Goal: Information Seeking & Learning: Find specific fact

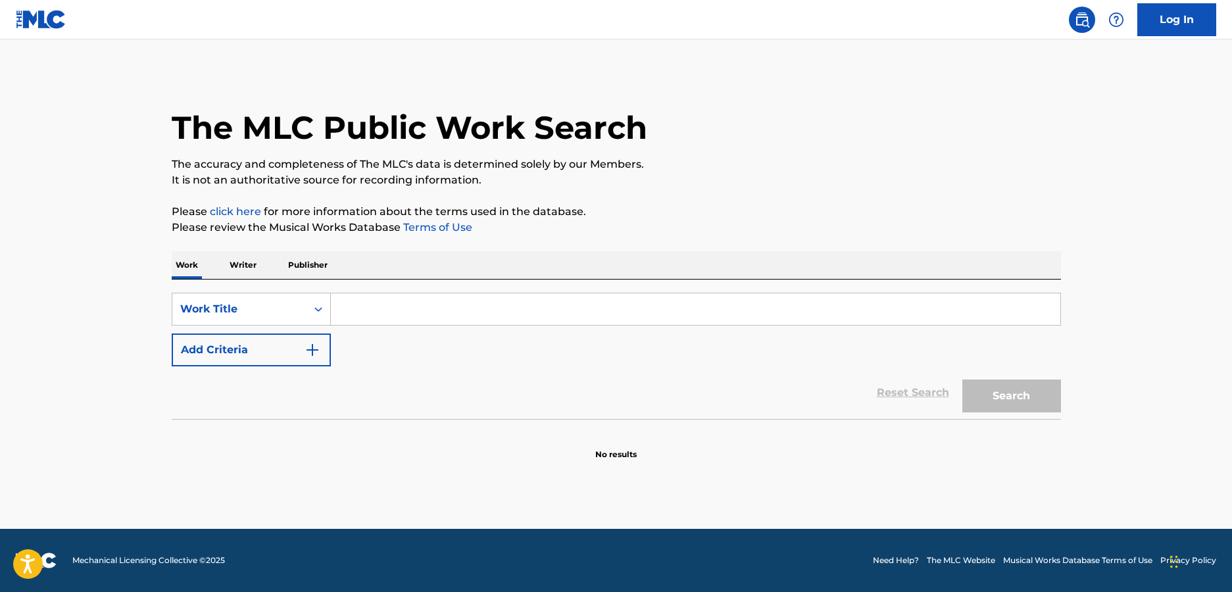
click at [1191, 27] on link "Log In" at bounding box center [1176, 19] width 79 height 33
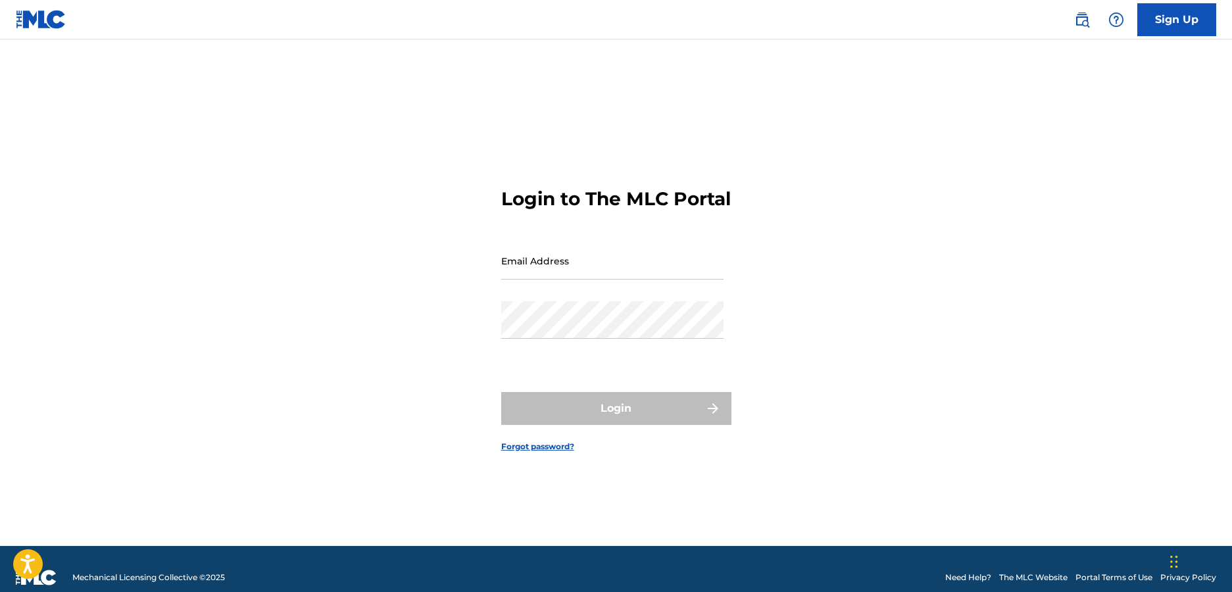
click at [594, 266] on input "Email Address" at bounding box center [612, 260] width 222 height 37
type input "[EMAIL_ADDRESS][PERSON_NAME][DOMAIN_NAME]"
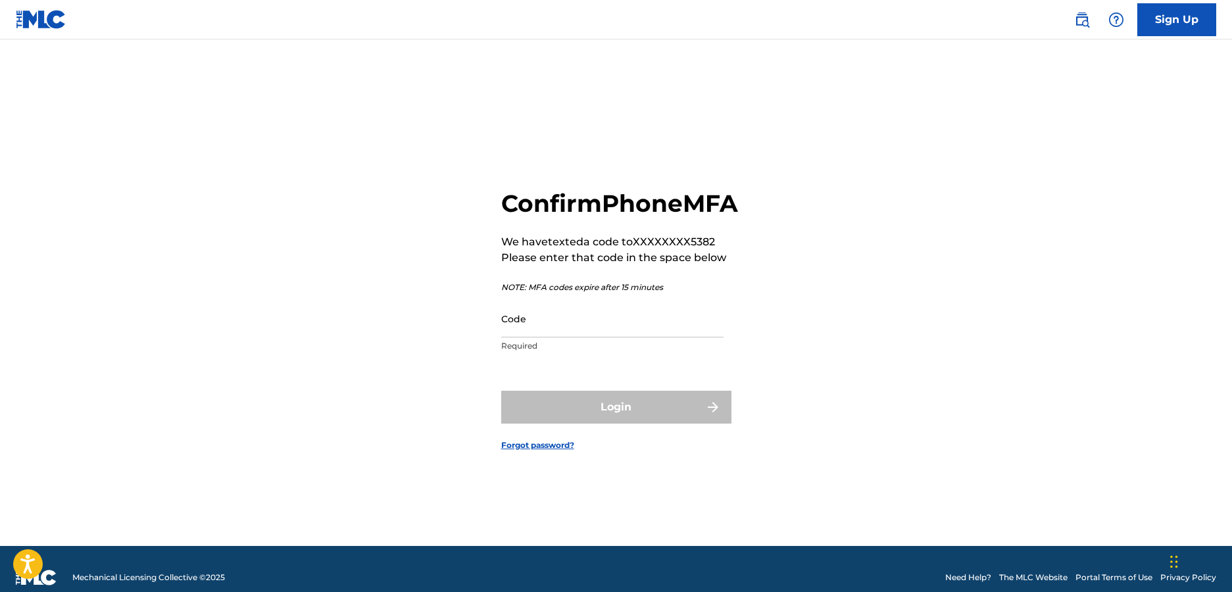
click at [666, 353] on div "Code Required" at bounding box center [612, 329] width 222 height 59
click at [662, 337] on input "Code" at bounding box center [612, 318] width 222 height 37
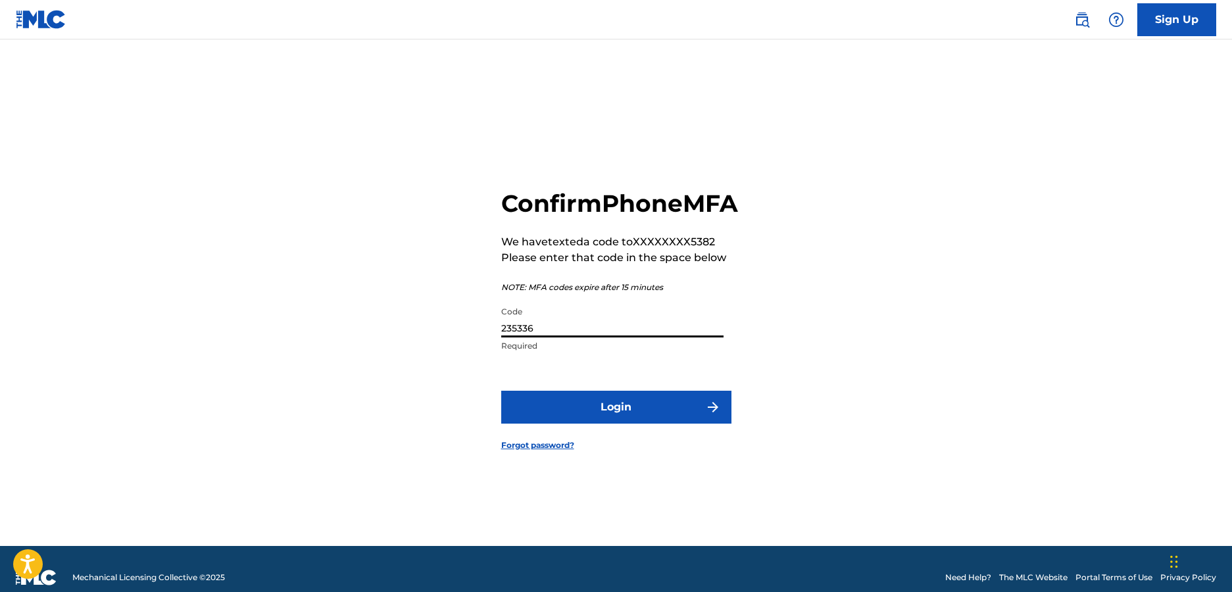
type input "235336"
click at [501, 391] on button "Login" at bounding box center [616, 407] width 230 height 33
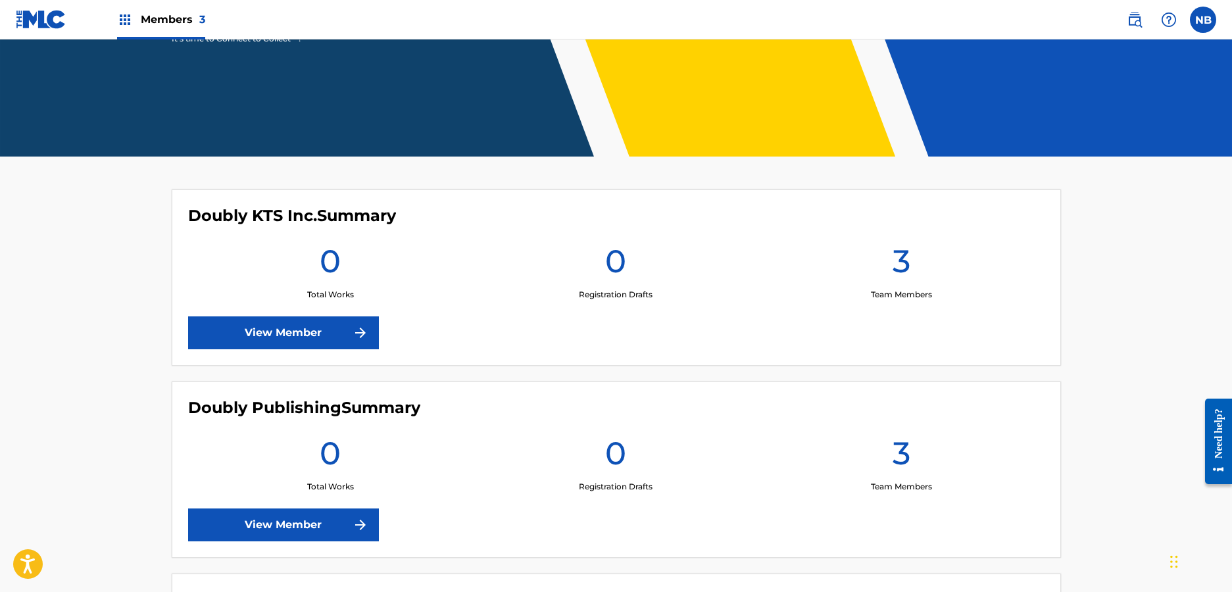
scroll to position [395, 0]
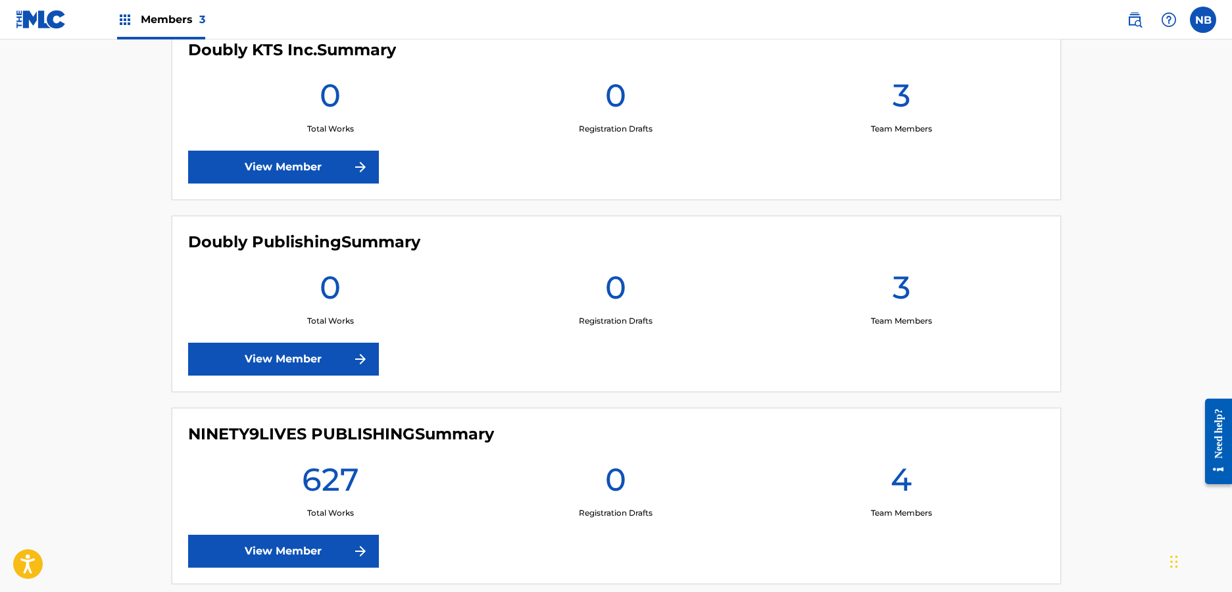
click at [358, 535] on link "View Member" at bounding box center [283, 551] width 191 height 33
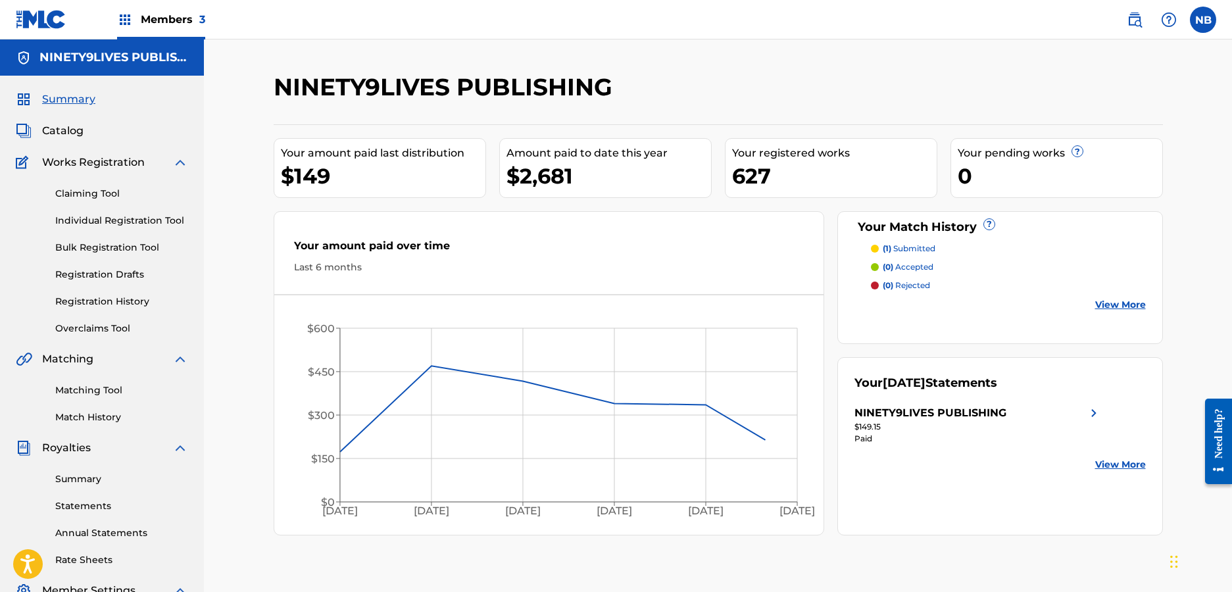
click at [78, 392] on link "Matching Tool" at bounding box center [121, 390] width 133 height 14
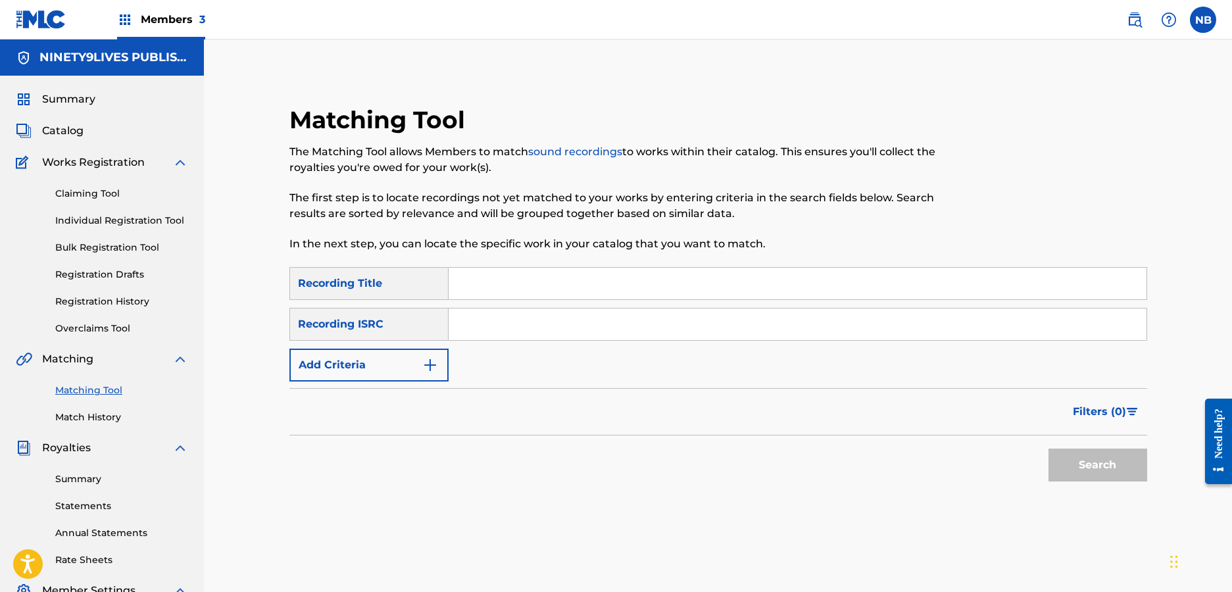
click at [549, 328] on input "Search Form" at bounding box center [798, 324] width 698 height 32
paste input "DKTQ51120211"
click at [1143, 472] on button "Search" at bounding box center [1097, 465] width 99 height 33
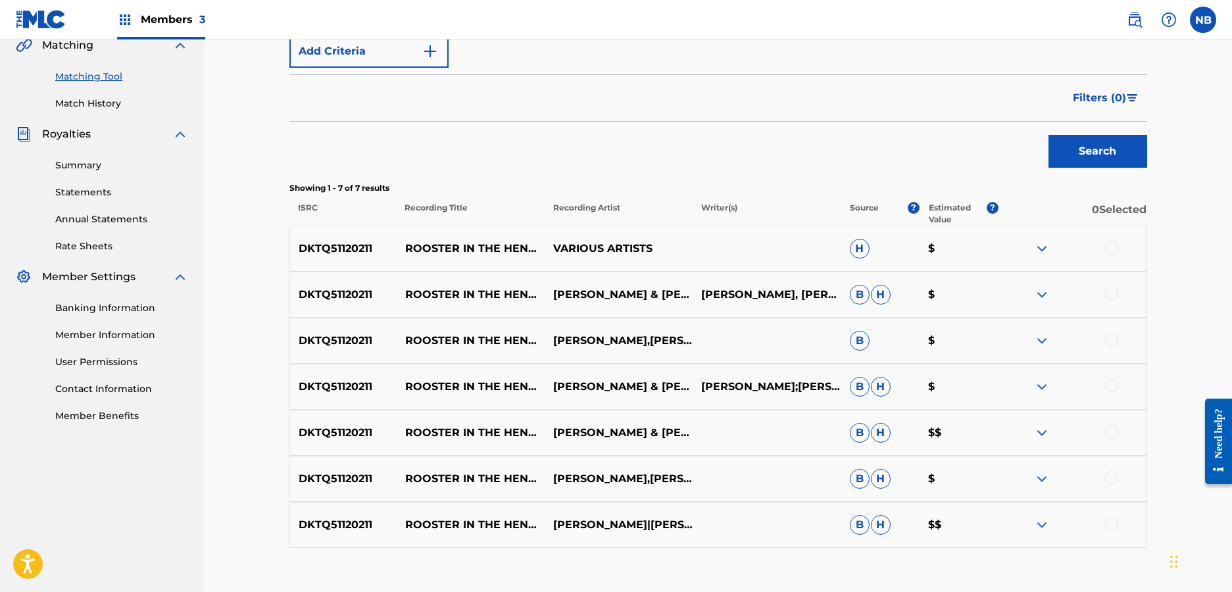
scroll to position [316, 0]
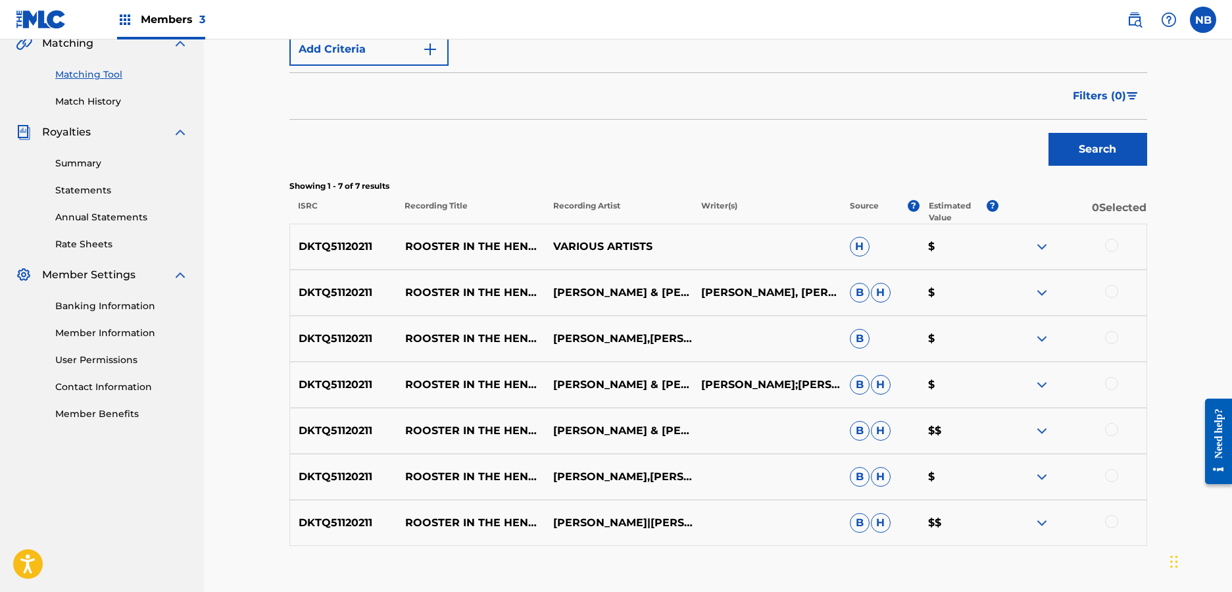
click at [1043, 517] on img at bounding box center [1042, 523] width 16 height 16
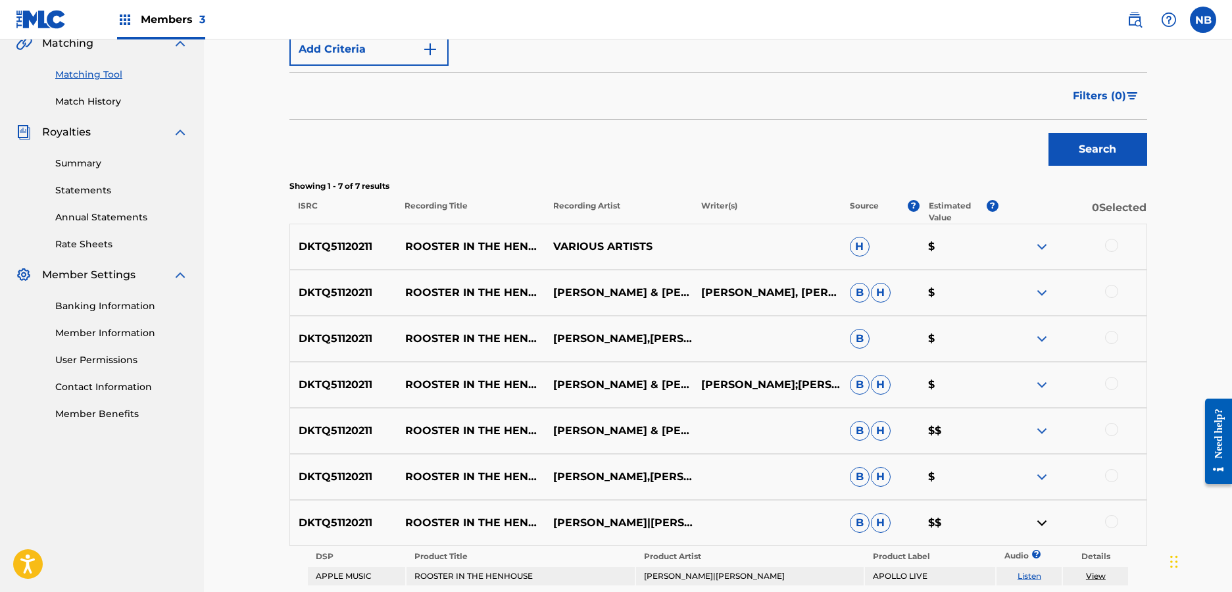
click at [1037, 430] on img at bounding box center [1042, 431] width 16 height 16
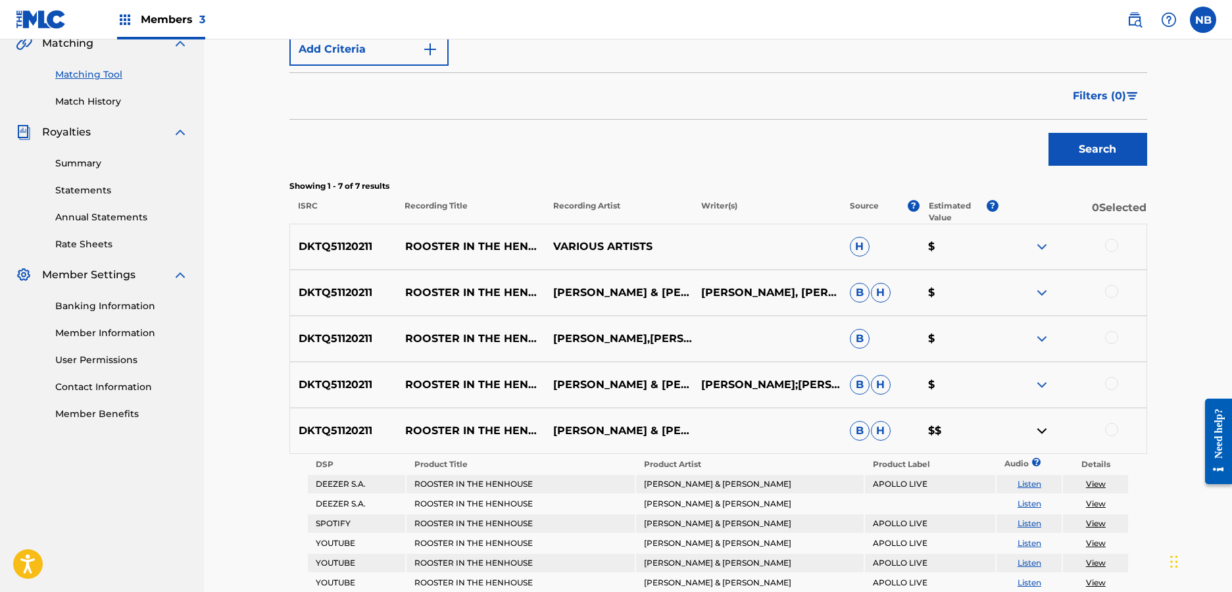
drag, startPoint x: 1041, startPoint y: 386, endPoint x: 1039, endPoint y: 370, distance: 15.8
click at [1041, 385] on img at bounding box center [1042, 385] width 16 height 16
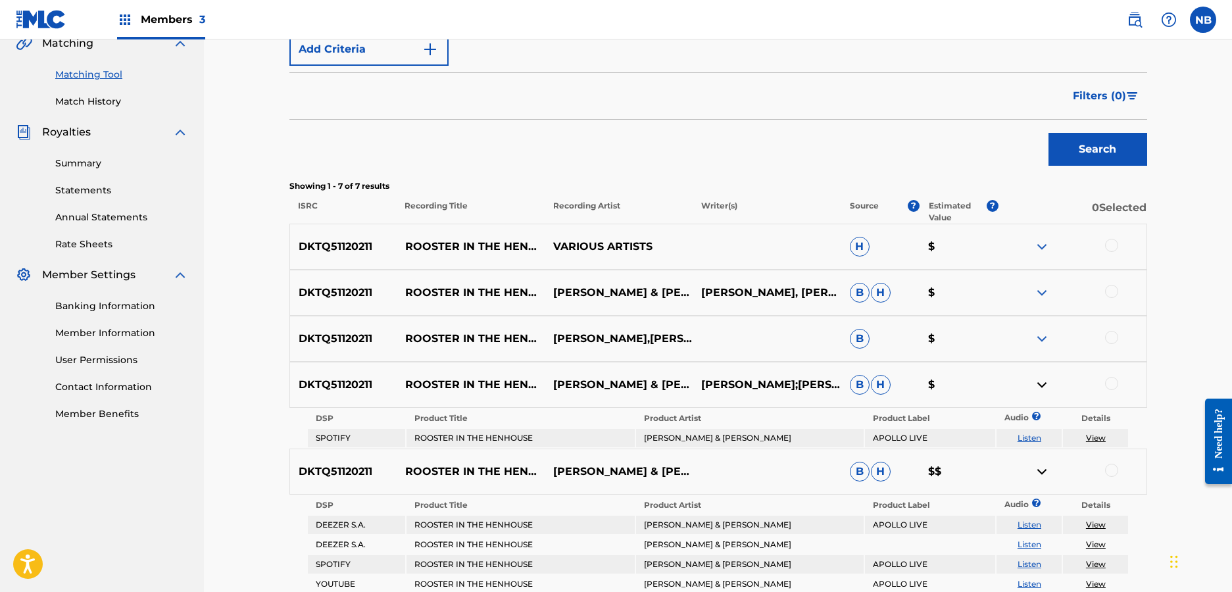
click at [1041, 337] on img at bounding box center [1042, 339] width 16 height 16
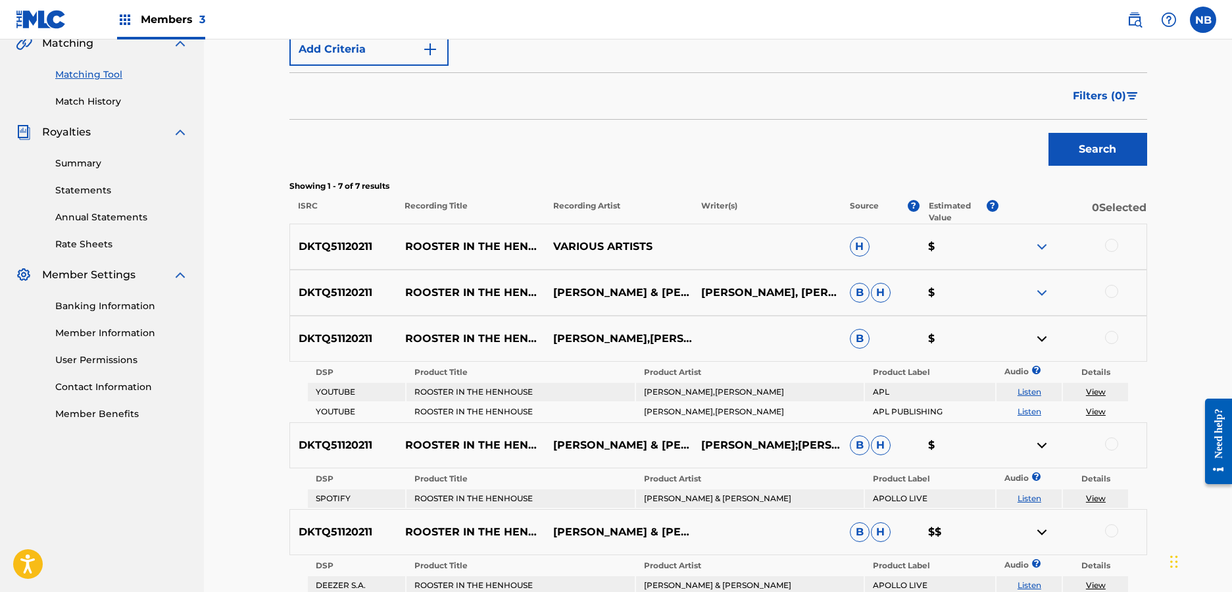
click at [1041, 243] on img at bounding box center [1042, 247] width 16 height 16
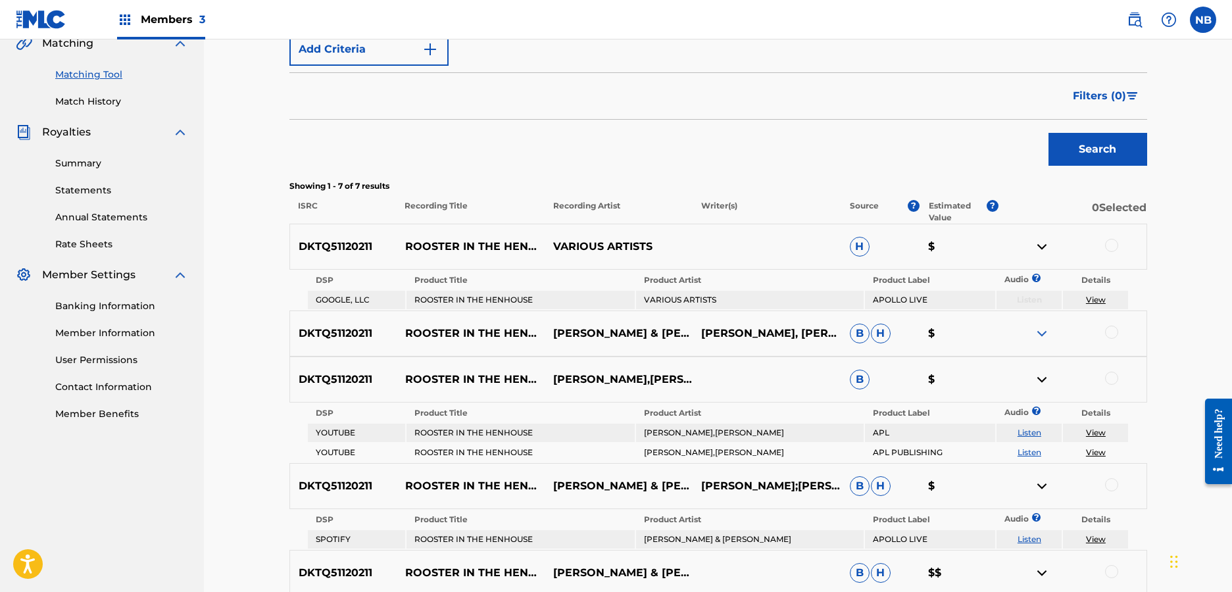
click at [1043, 331] on img at bounding box center [1042, 334] width 16 height 16
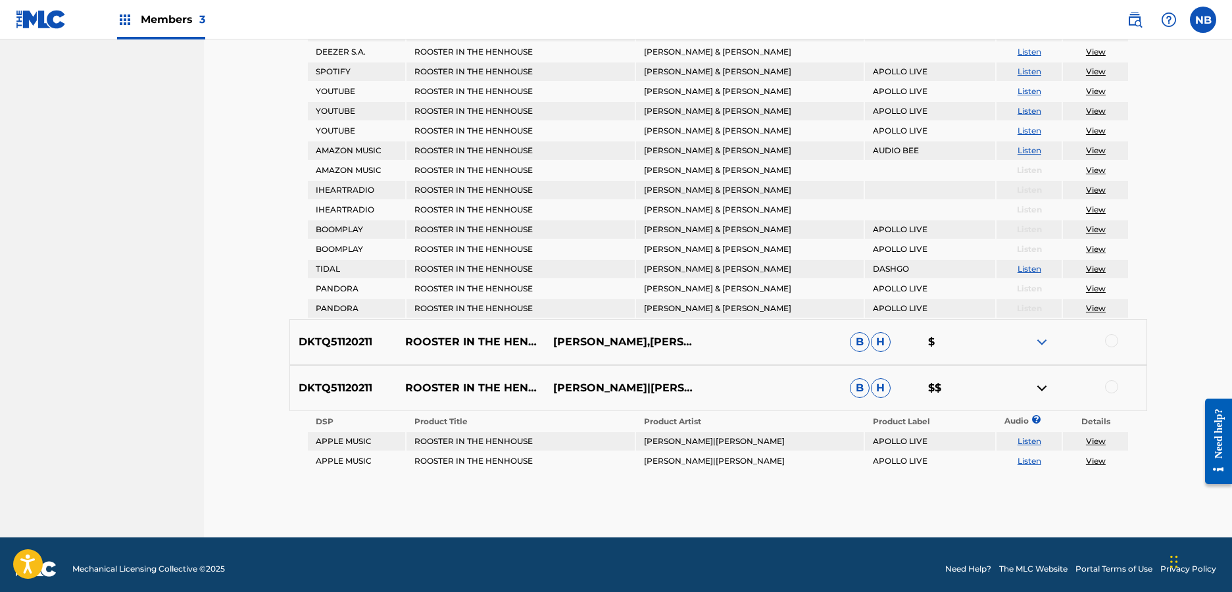
scroll to position [959, 0]
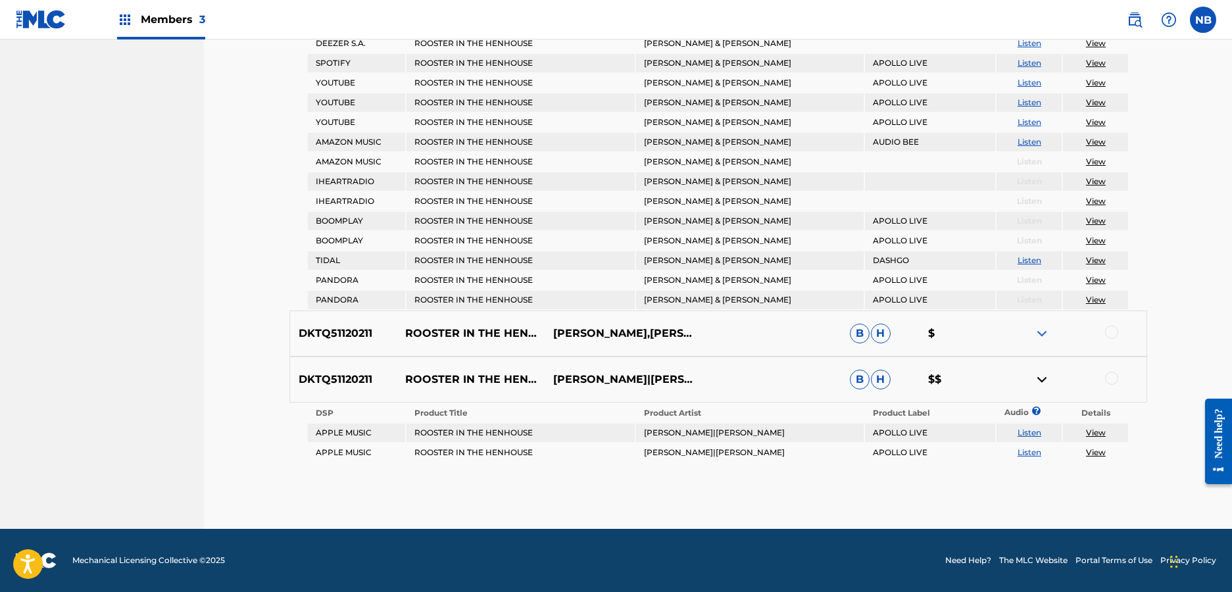
click at [1050, 330] on div at bounding box center [1072, 334] width 148 height 16
click at [1045, 331] on img at bounding box center [1042, 334] width 16 height 16
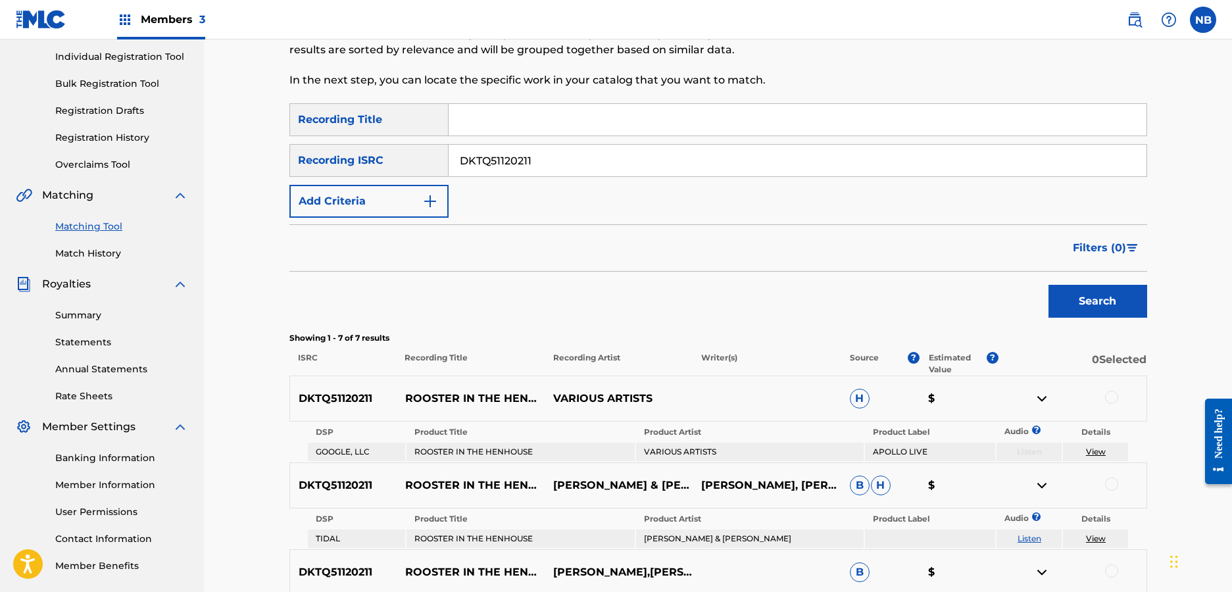
scroll to position [162, 0]
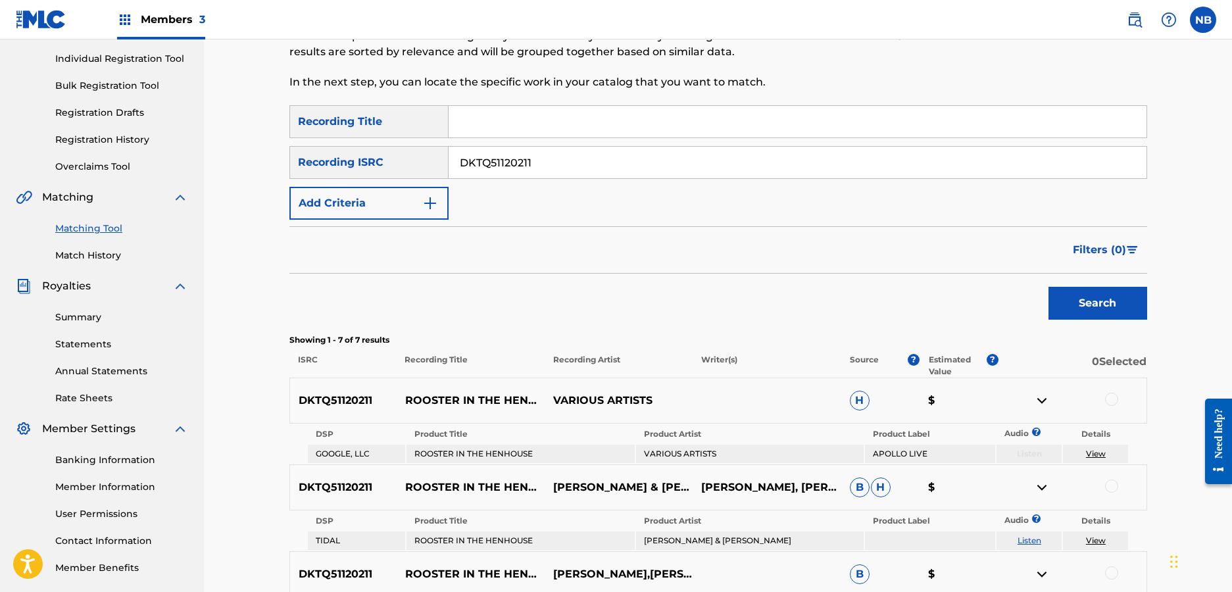
click at [791, 247] on div "Filters ( 0 )" at bounding box center [718, 249] width 858 height 47
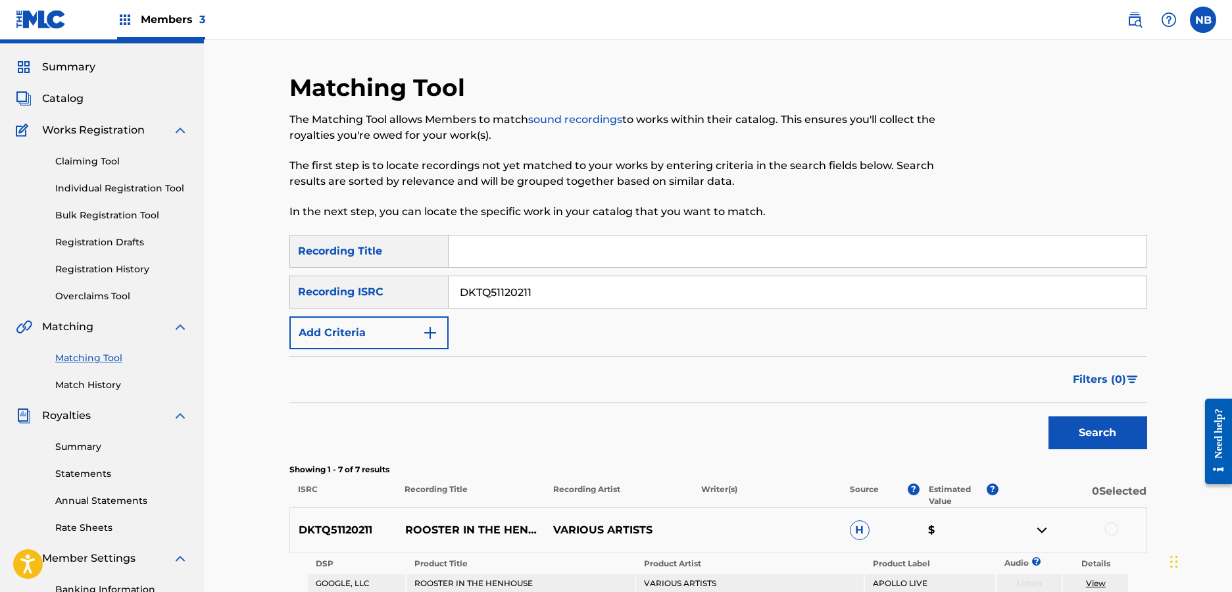
scroll to position [0, 0]
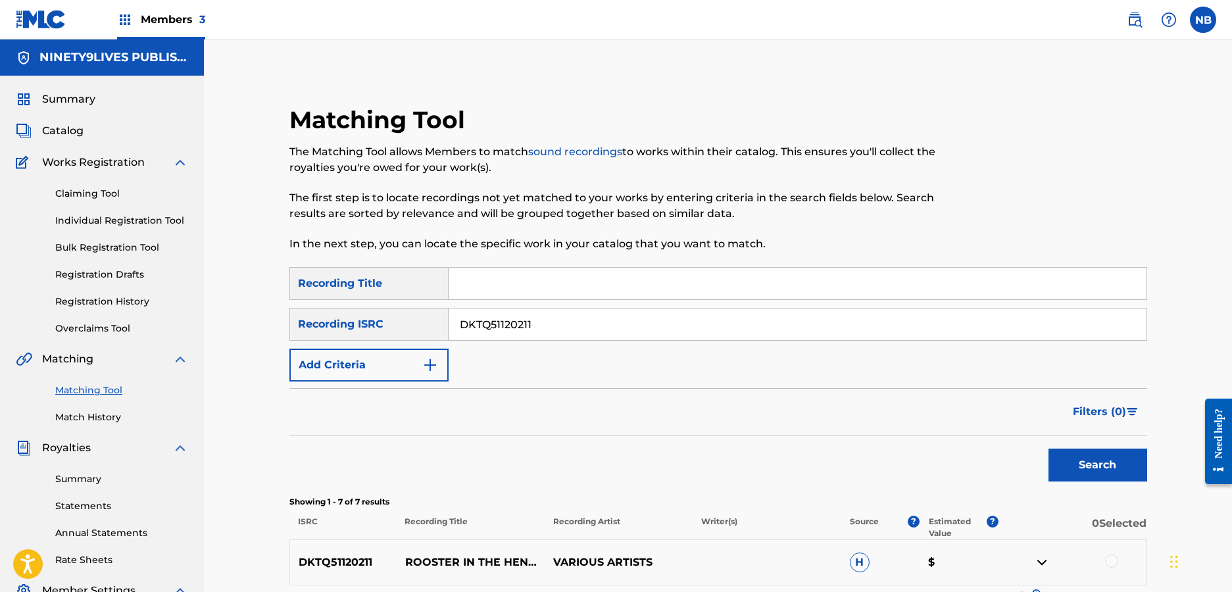
click at [556, 324] on input "DKTQ51120211" at bounding box center [798, 324] width 698 height 32
paste input "USCGJ1241636"
type input "USCGJ1241636"
click at [1097, 465] on button "Search" at bounding box center [1097, 465] width 99 height 33
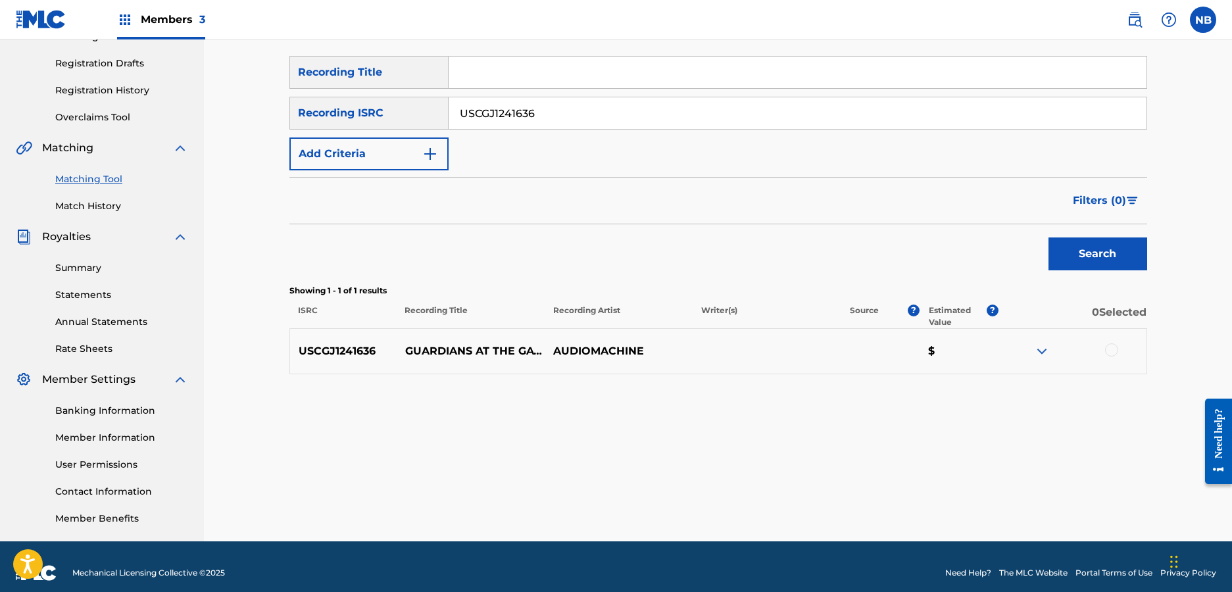
scroll to position [224, 0]
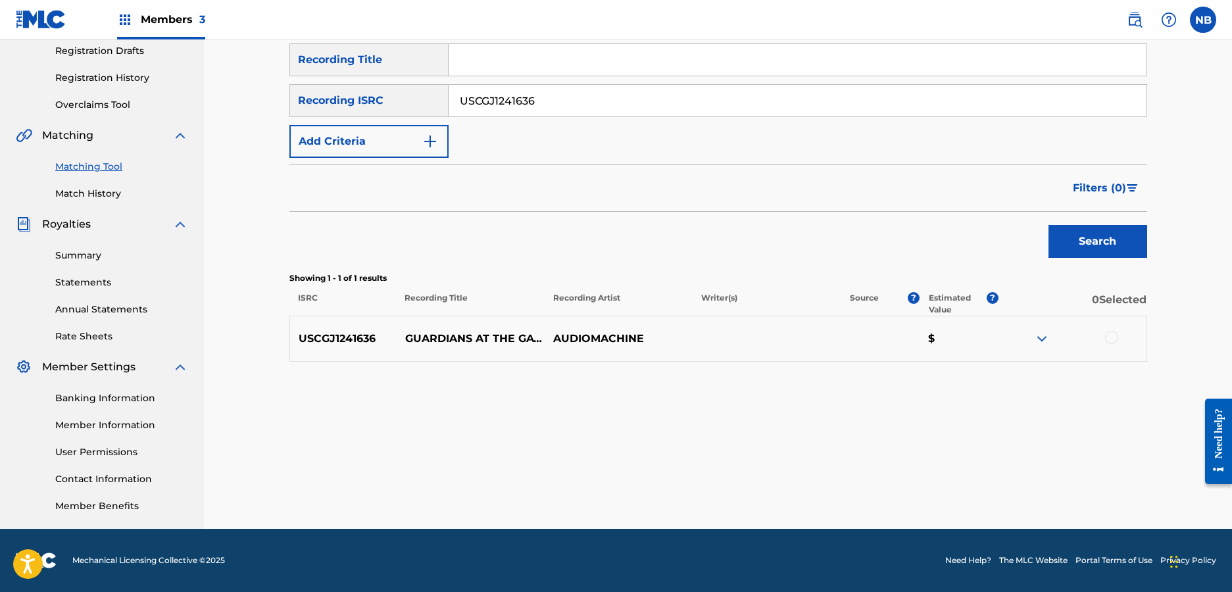
click at [1036, 340] on img at bounding box center [1042, 339] width 16 height 16
click at [1035, 344] on img at bounding box center [1042, 339] width 16 height 16
click at [1040, 343] on img at bounding box center [1042, 339] width 16 height 16
drag, startPoint x: 443, startPoint y: 343, endPoint x: 397, endPoint y: 330, distance: 47.7
click at [397, 331] on p "GUARDIANS AT THE GATE" at bounding box center [470, 339] width 148 height 16
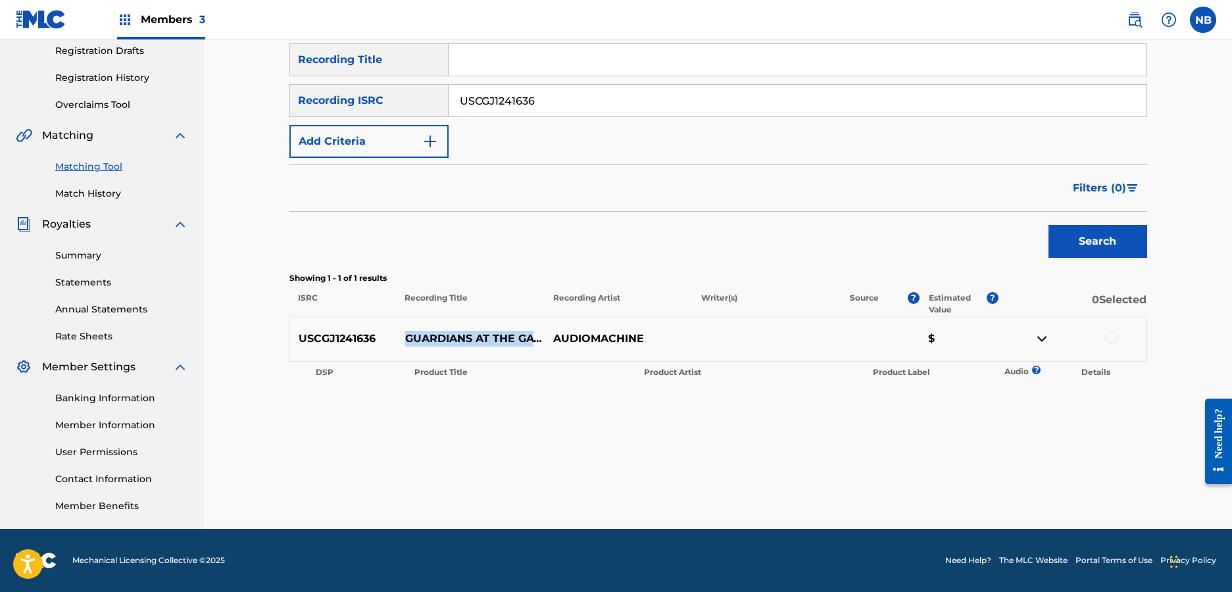
copy p "GUARDIANS AT THE GATE"
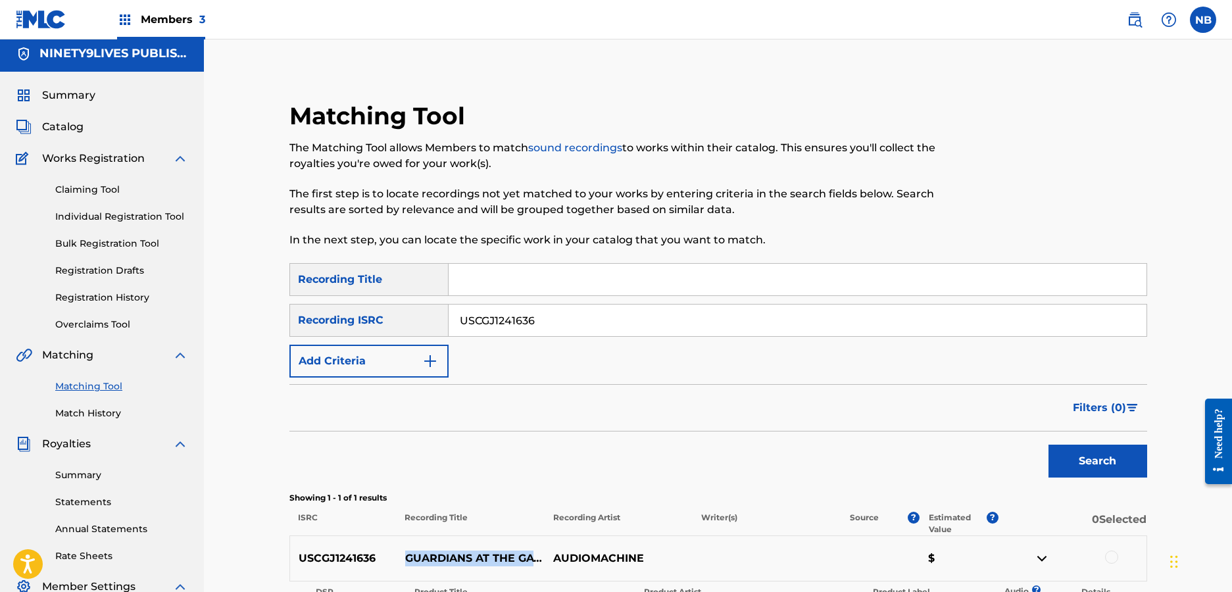
scroll to position [0, 0]
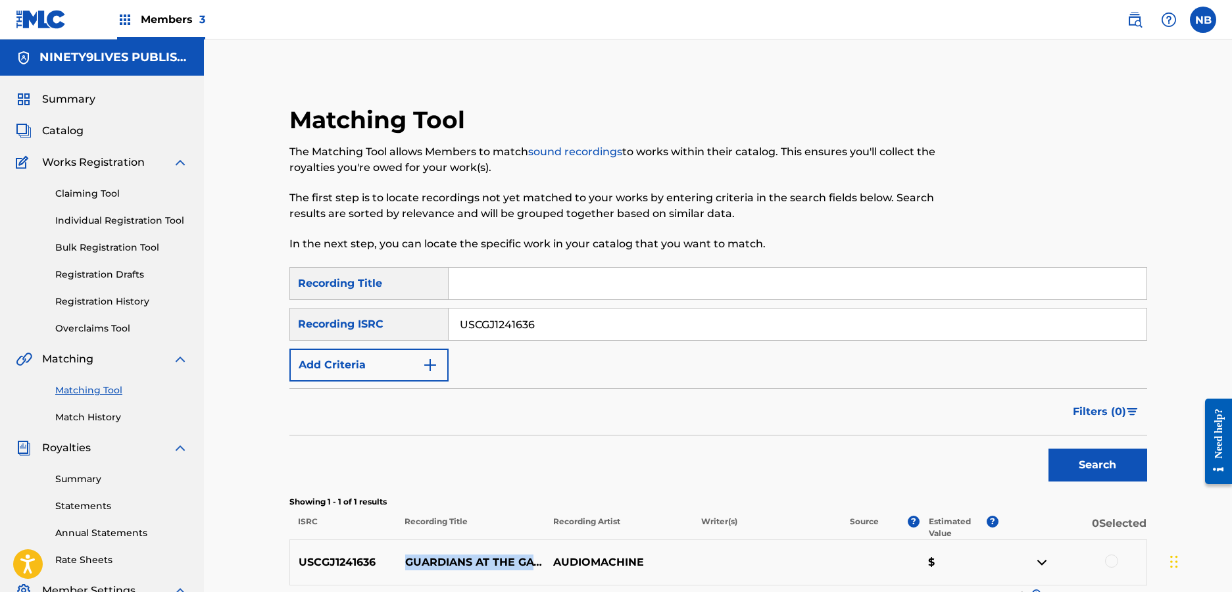
click at [1141, 20] on img at bounding box center [1135, 20] width 16 height 16
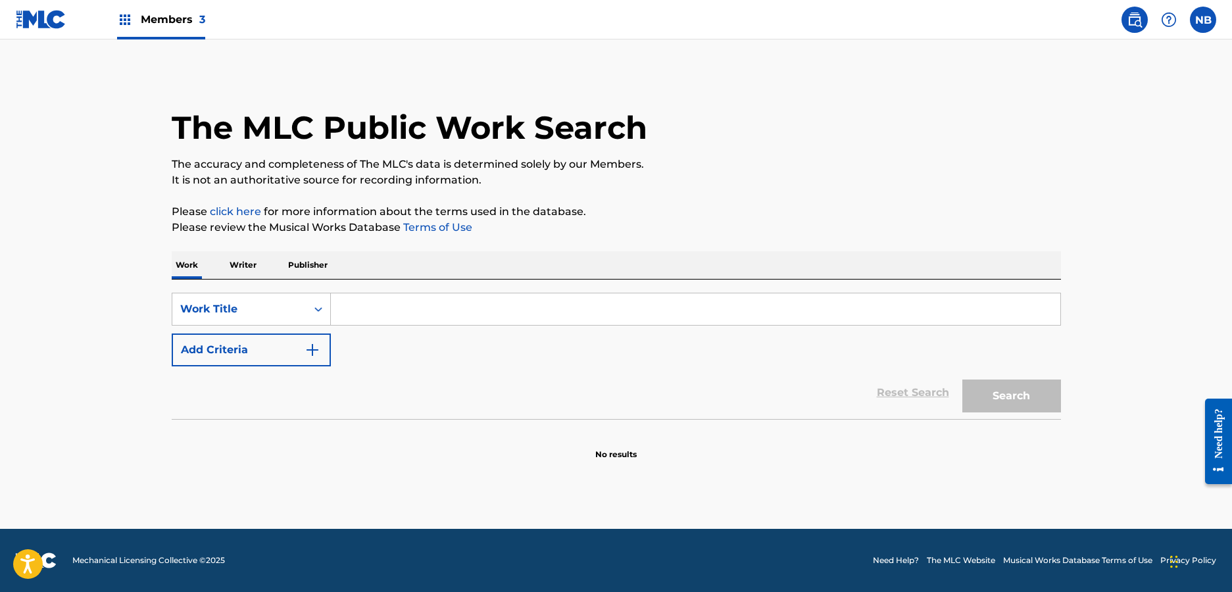
click at [430, 310] on input "Search Form" at bounding box center [695, 309] width 729 height 32
paste input "GUARDIANS AT THE GATE"
type input "guardians at the gate"
click at [1031, 387] on button "Search" at bounding box center [1011, 396] width 99 height 33
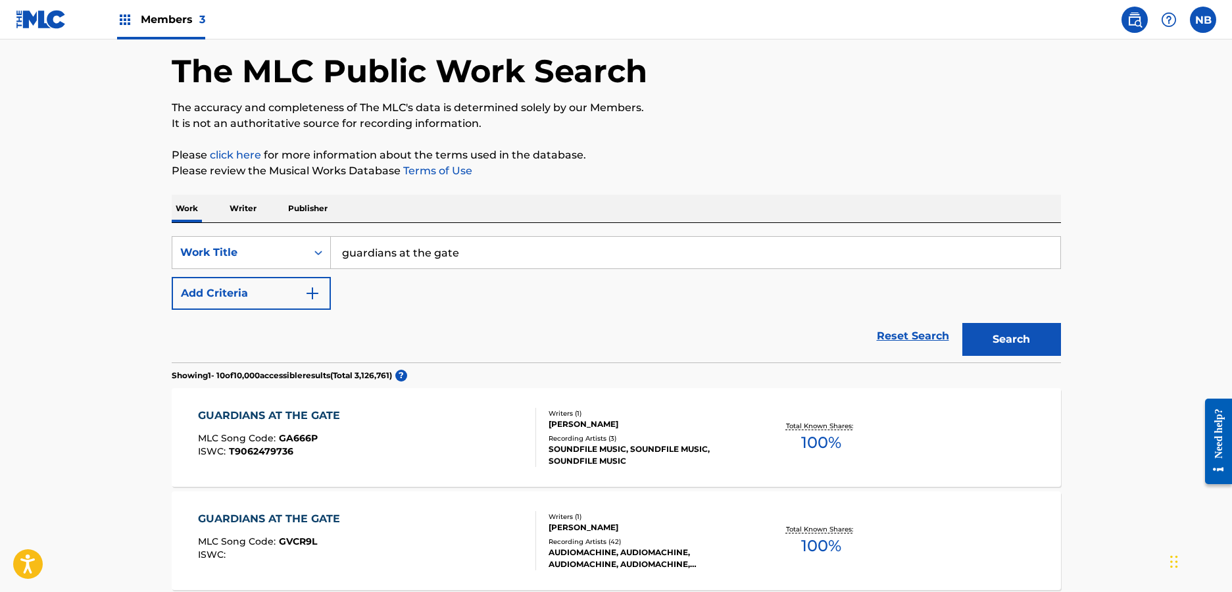
scroll to position [158, 0]
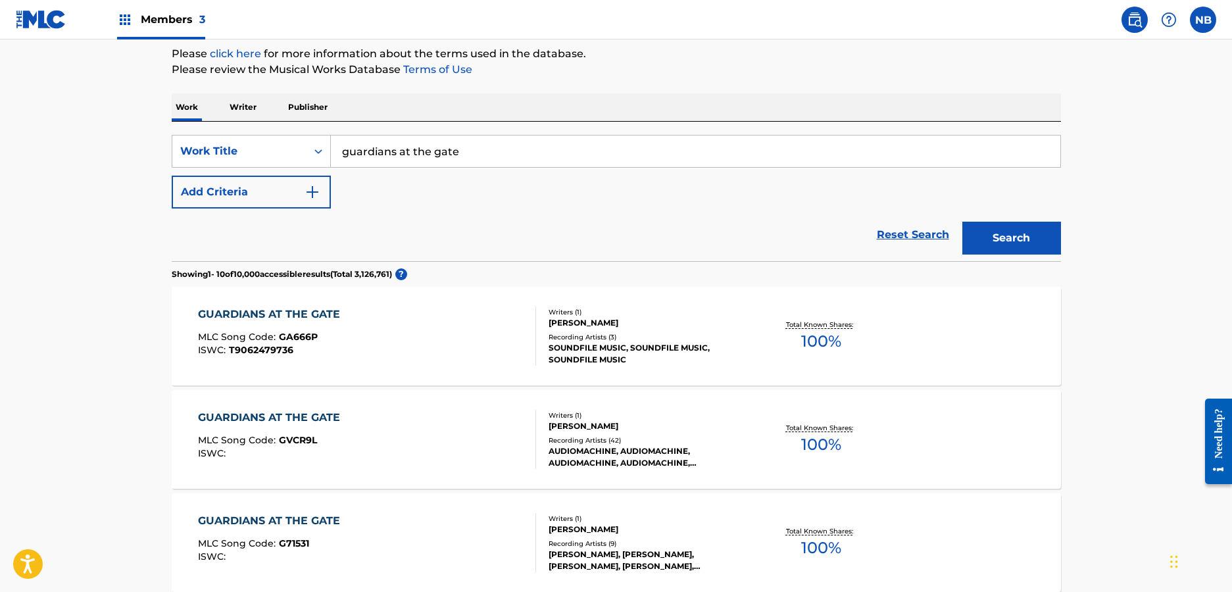
click at [733, 410] on div "Writers ( 1 )" at bounding box center [648, 415] width 199 height 10
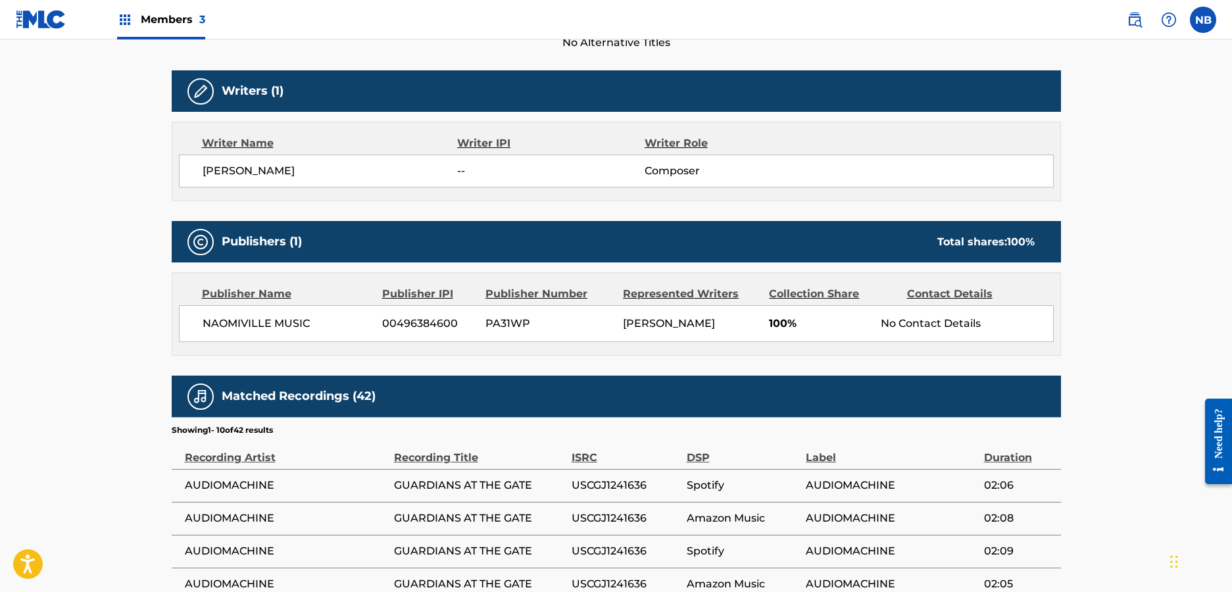
scroll to position [395, 0]
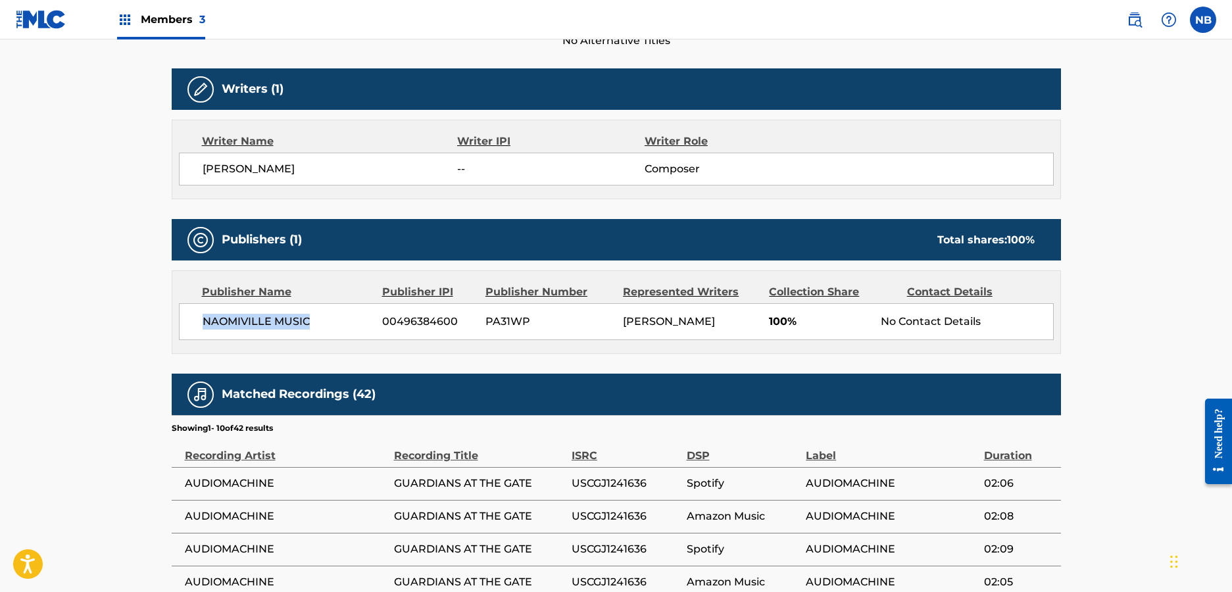
drag, startPoint x: 201, startPoint y: 319, endPoint x: 329, endPoint y: 319, distance: 127.6
click at [329, 319] on span "NAOMIVILLE MUSIC" at bounding box center [288, 322] width 170 height 16
click at [141, 285] on main "< Back to public search results Copy work link GUARDIANS AT THE GATE Work Detai…" at bounding box center [616, 255] width 1232 height 1220
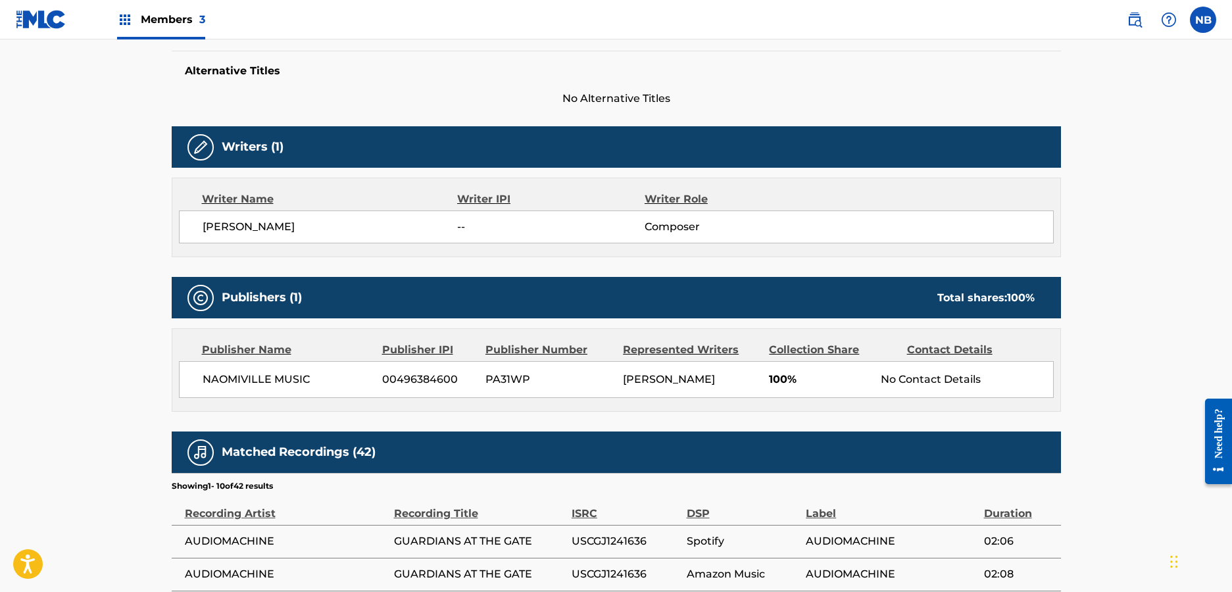
scroll to position [316, 0]
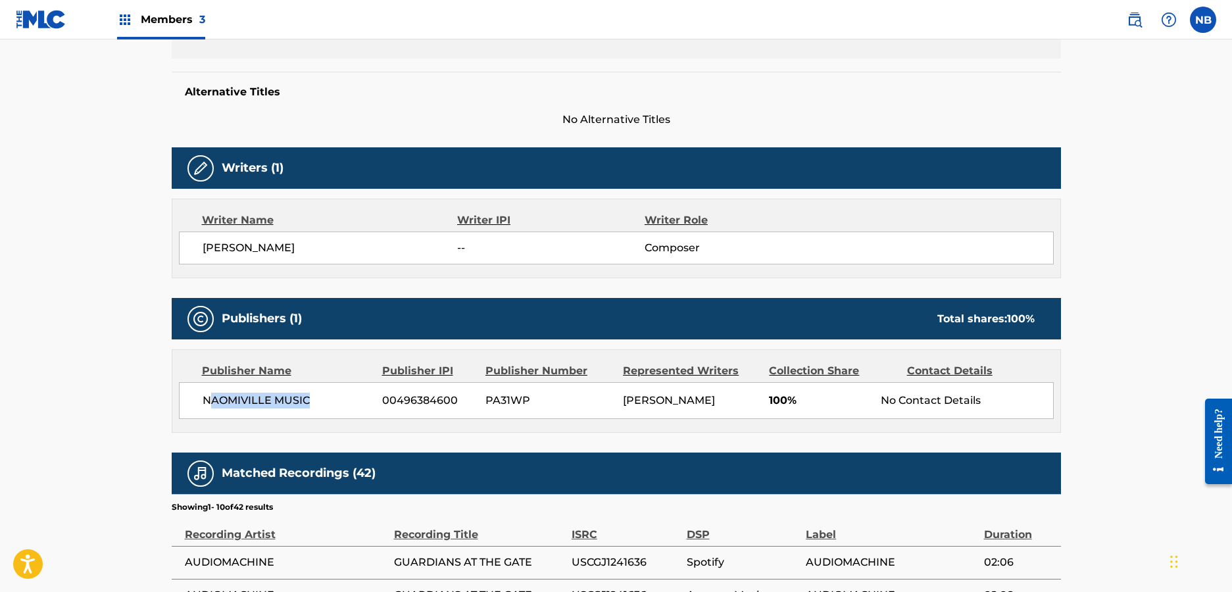
drag, startPoint x: 210, startPoint y: 397, endPoint x: 334, endPoint y: 401, distance: 124.4
click at [334, 401] on span "NAOMIVILLE MUSIC" at bounding box center [288, 401] width 170 height 16
click at [601, 402] on span "PA31WP" at bounding box center [549, 401] width 128 height 16
drag, startPoint x: 348, startPoint y: 402, endPoint x: 171, endPoint y: 397, distance: 177.0
click at [172, 397] on div "Publisher Name Publisher IPI Publisher Number Represented Writers Collection Sh…" at bounding box center [616, 391] width 889 height 84
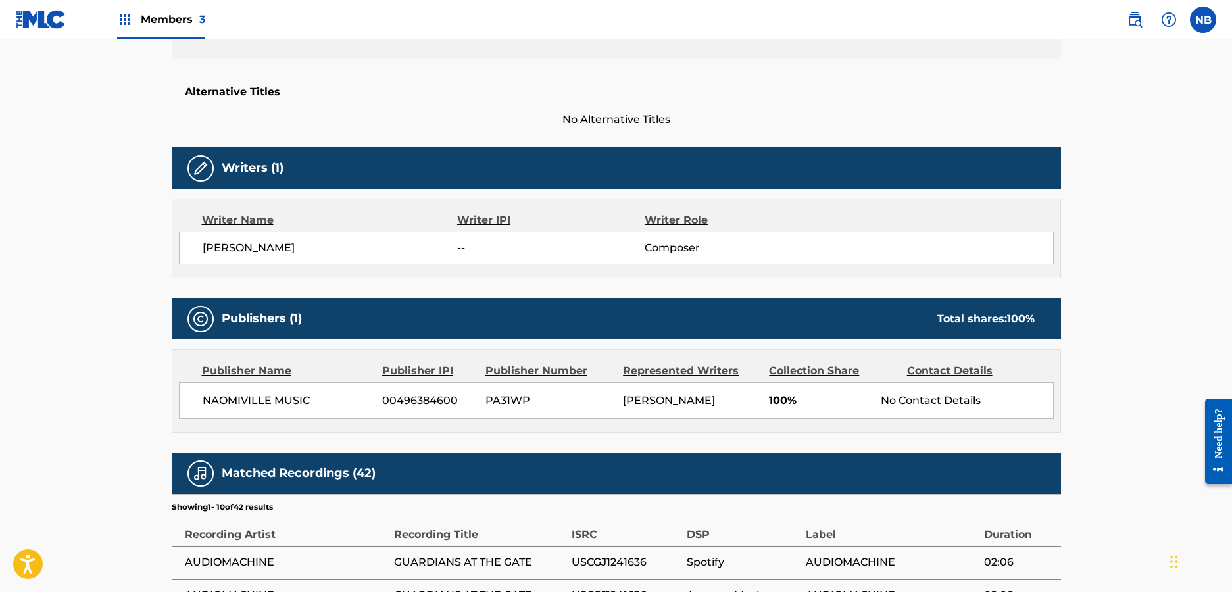
click at [130, 310] on main "< Back to public search results Copy work link GUARDIANS AT THE GATE Work Detai…" at bounding box center [616, 334] width 1232 height 1220
drag, startPoint x: 337, startPoint y: 399, endPoint x: 177, endPoint y: 403, distance: 159.9
click at [177, 403] on div "Publisher Name Publisher IPI Publisher Number Represented Writers Collection Sh…" at bounding box center [616, 391] width 888 height 82
click at [857, 72] on div "Alternative Titles No Alternative Titles" at bounding box center [616, 100] width 889 height 56
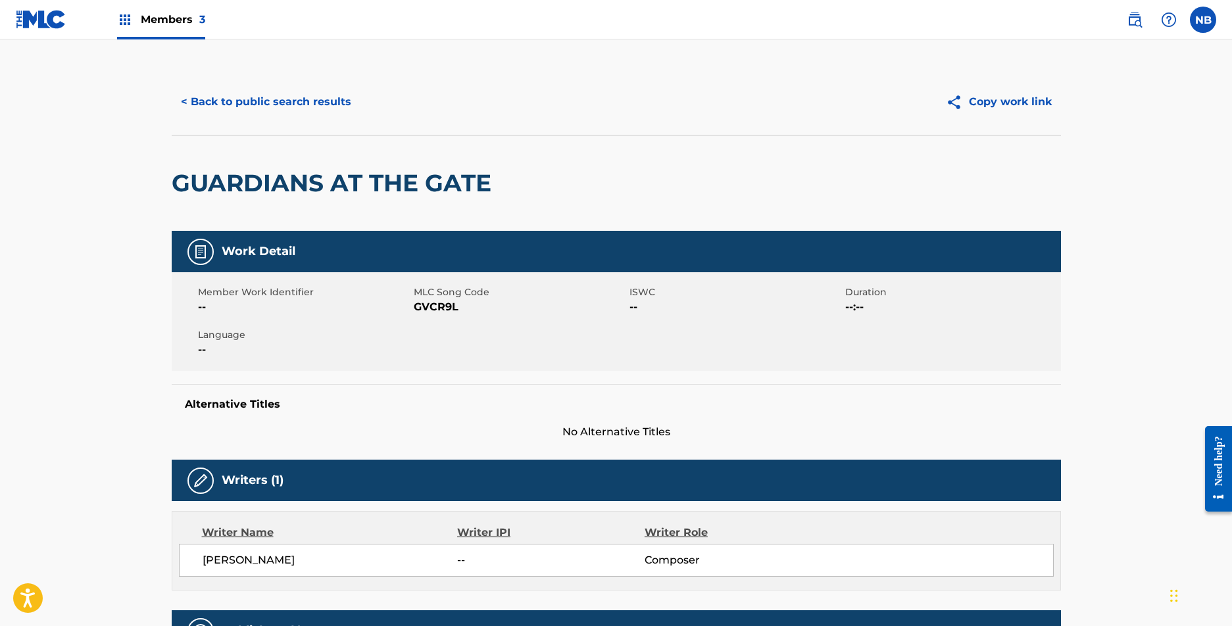
scroll to position [0, 0]
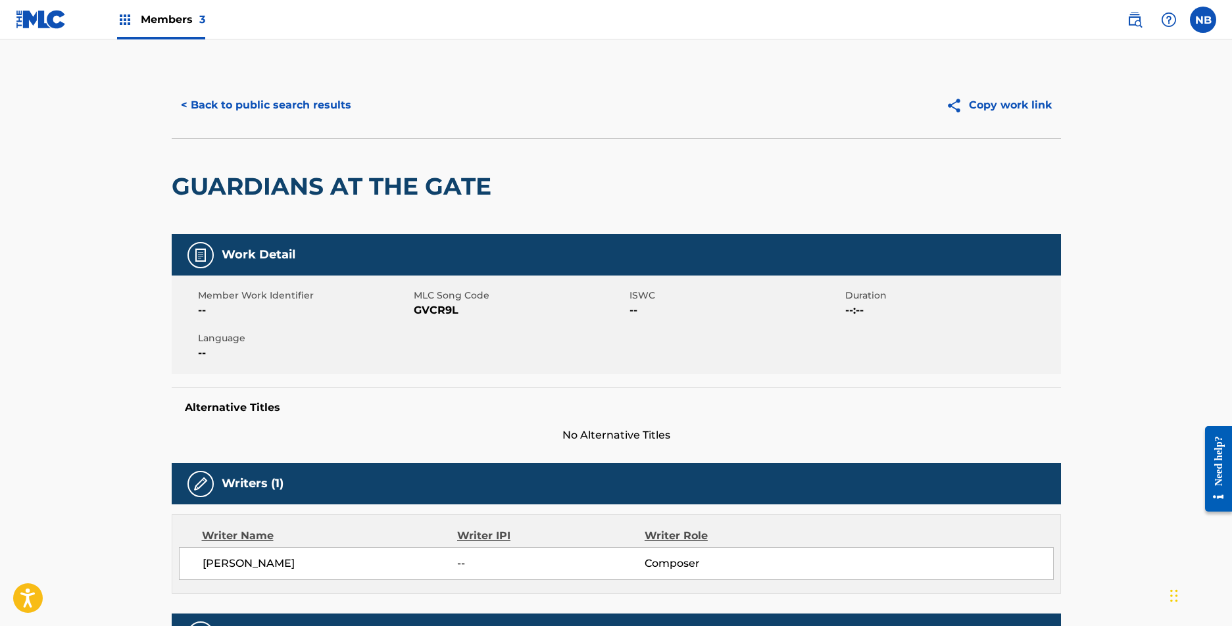
click at [733, 88] on div "< Back to public search results Copy work link" at bounding box center [616, 105] width 889 height 66
